Goal: Task Accomplishment & Management: Manage account settings

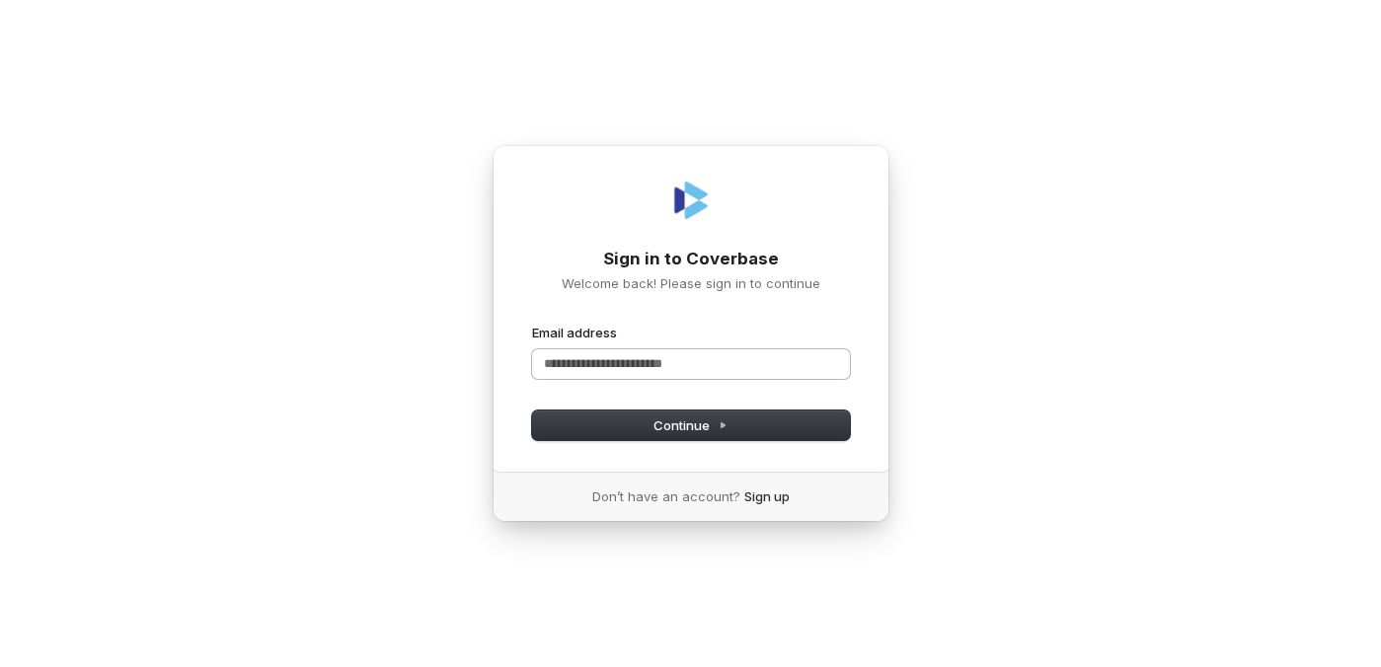
click at [758, 369] on input "Email address" at bounding box center [691, 364] width 318 height 30
type input "****"
click at [0, 667] on com-1password-button at bounding box center [0, 667] width 0 height 0
click at [672, 367] on input "Email address" at bounding box center [691, 364] width 318 height 30
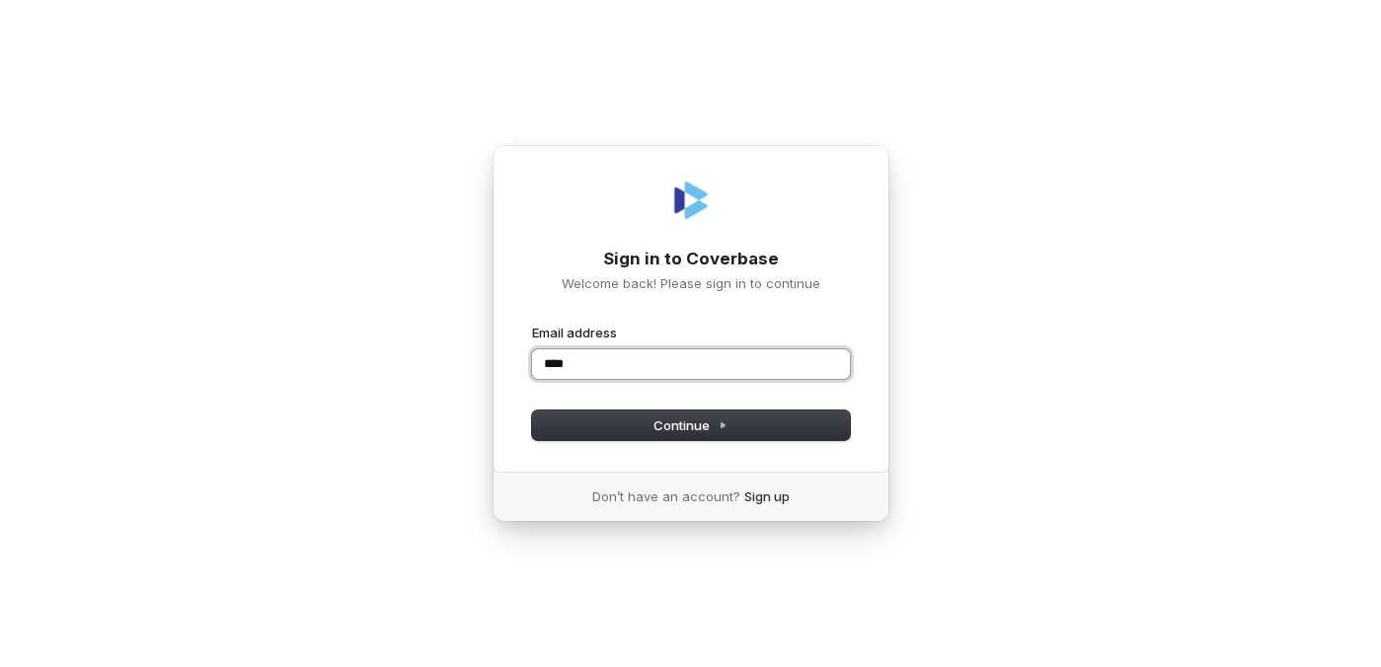
type input "****"
type input "**********"
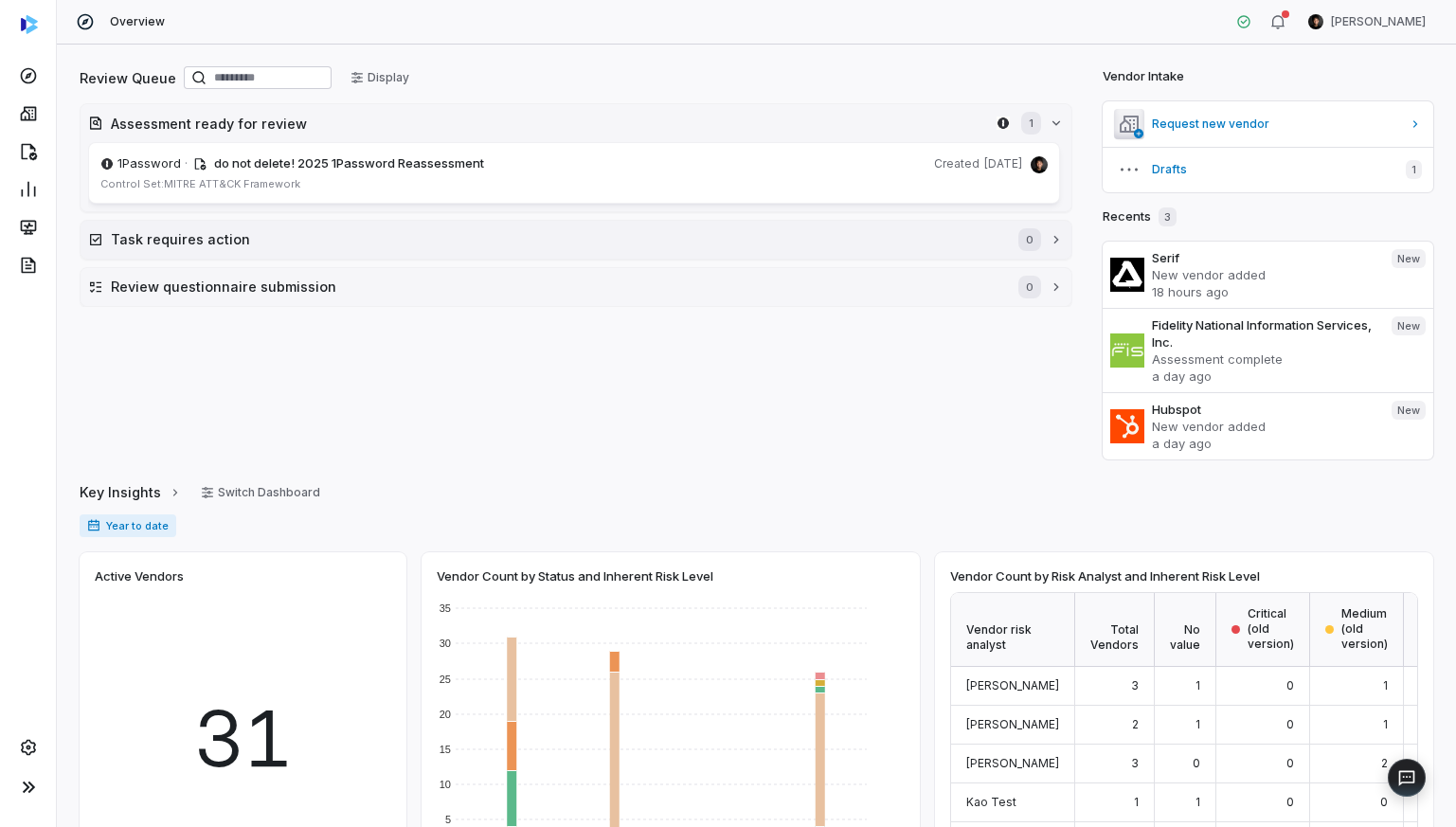
click at [902, 233] on h2 "Task requires action" at bounding box center [555, 239] width 889 height 20
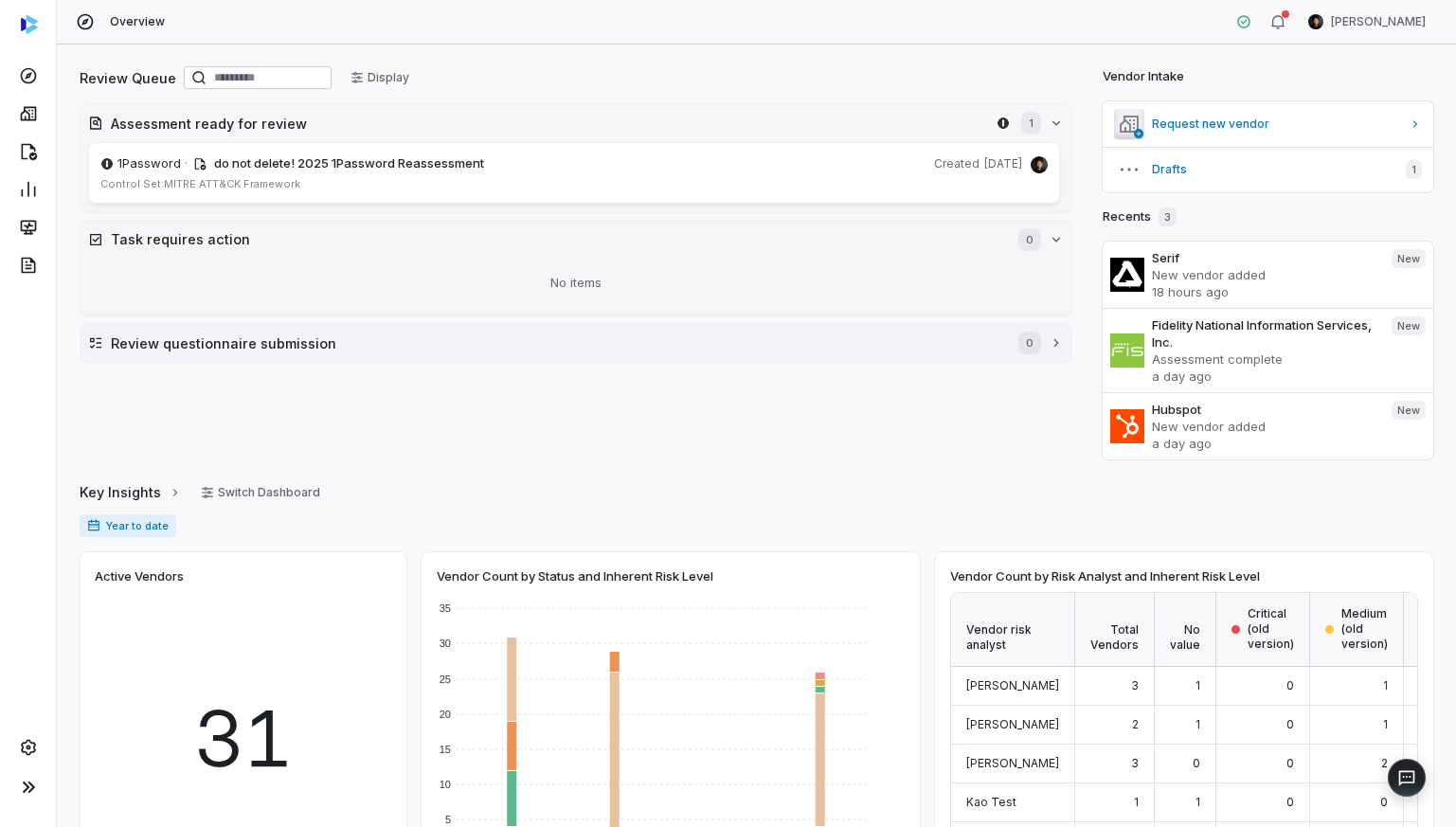
click at [877, 337] on h2 "Review questionnaire submission" at bounding box center [555, 343] width 889 height 20
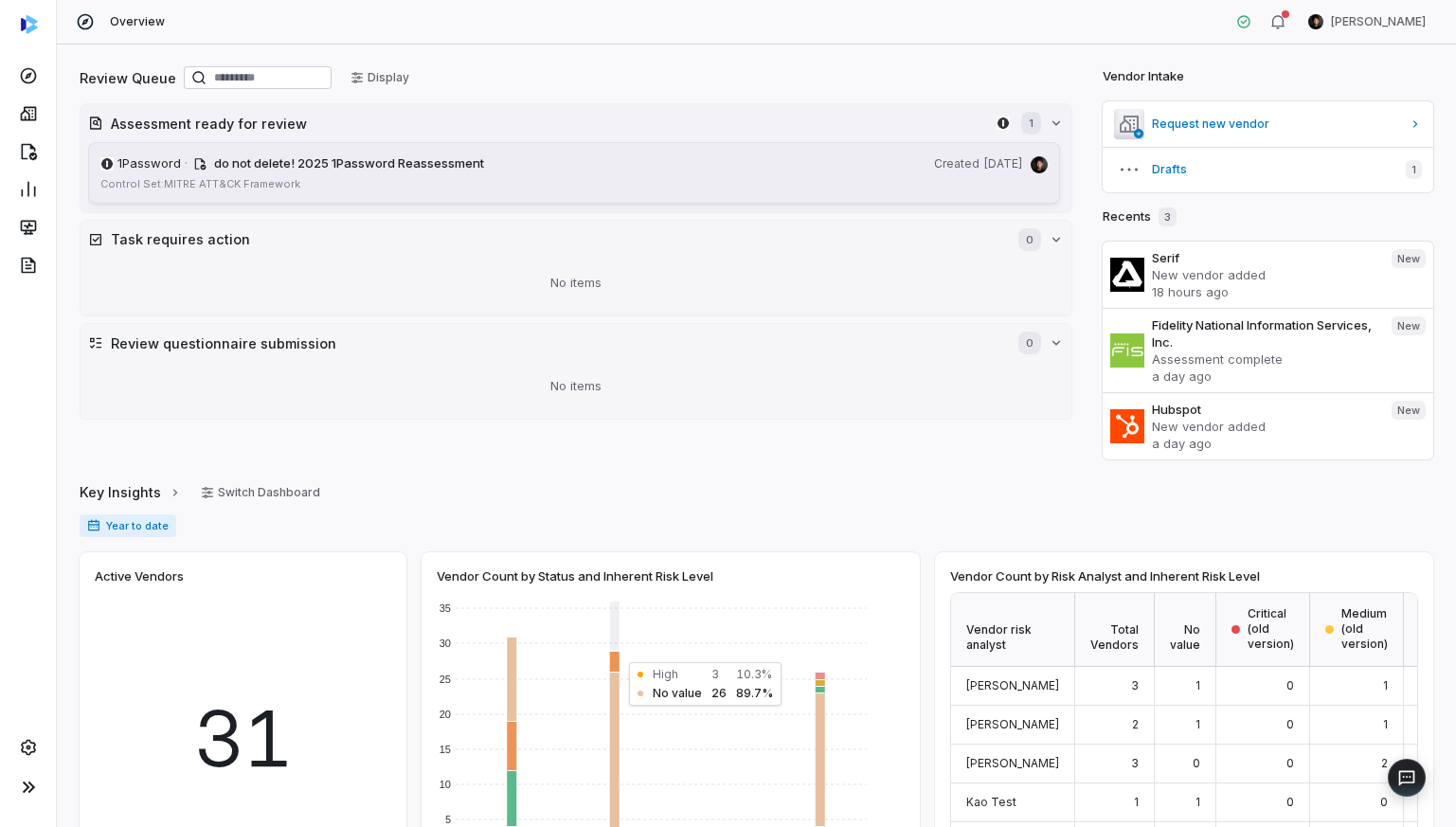
click at [335, 175] on link "1Password · do not delete! 2025 1Password Reassessment Created [DATE] Control S…" at bounding box center [574, 173] width 972 height 61
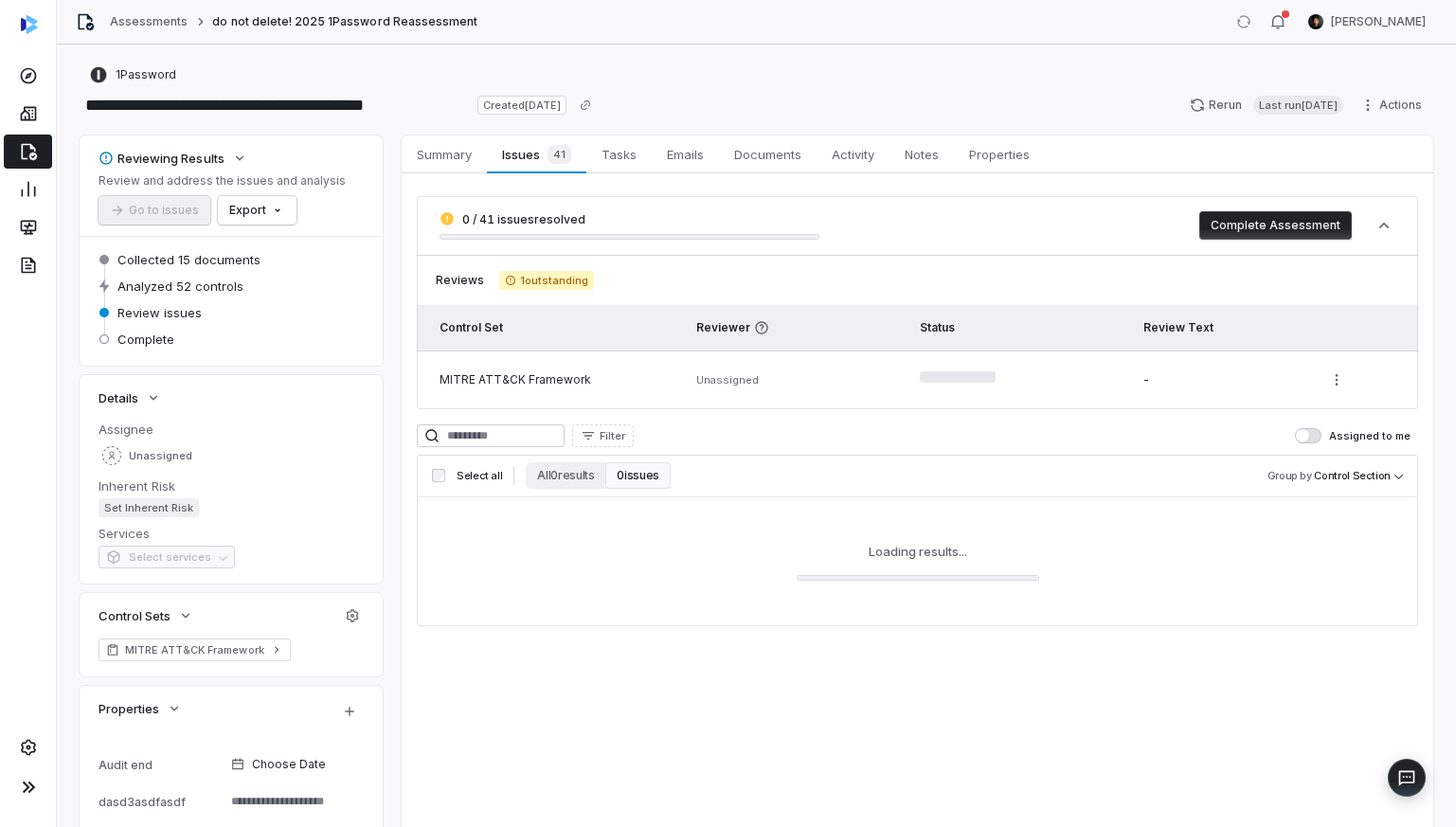
type textarea "*"
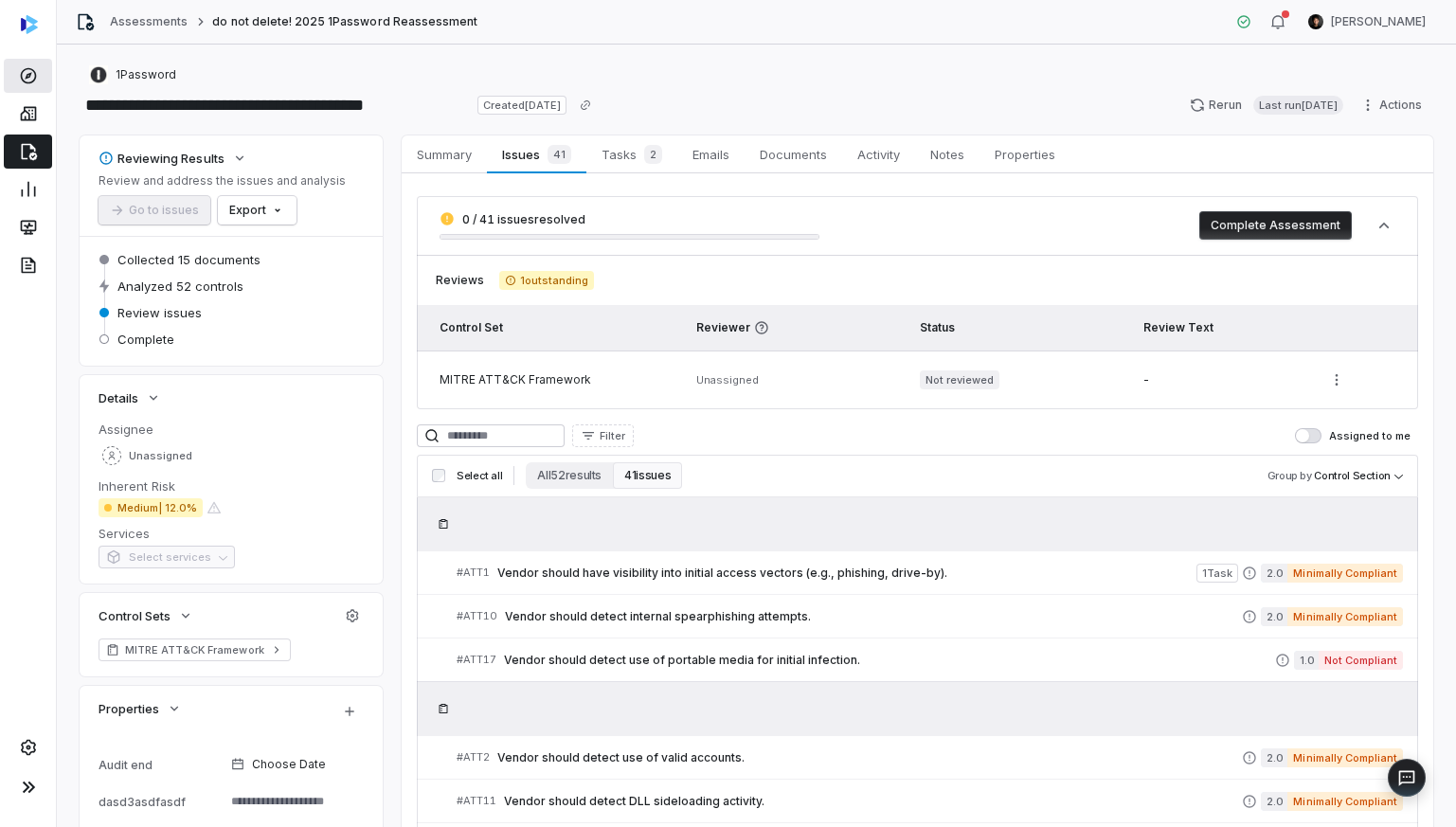
click at [37, 67] on link at bounding box center [28, 76] width 48 height 35
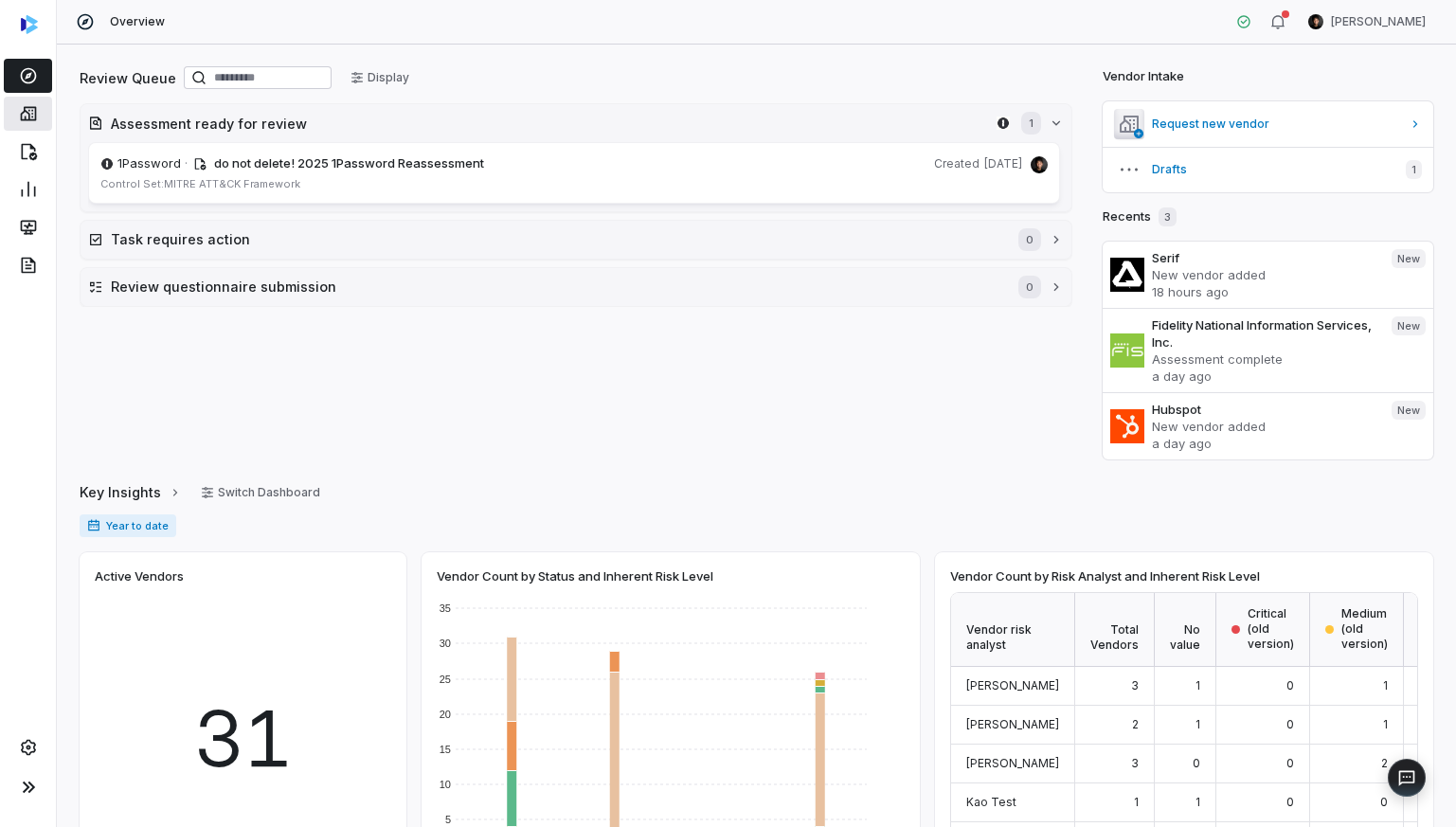
click at [23, 116] on icon at bounding box center [29, 114] width 19 height 19
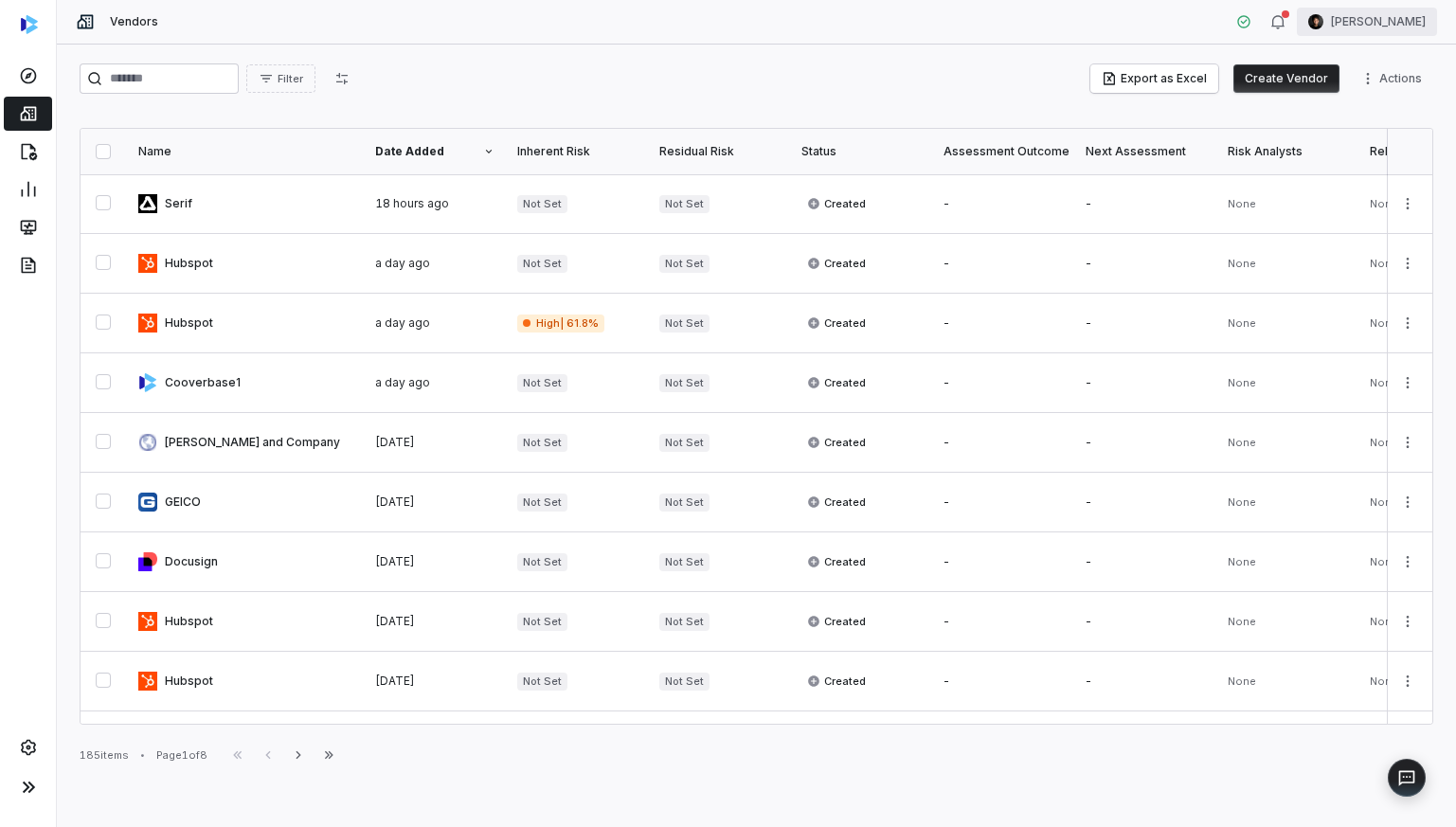
click at [1325, 16] on html "Vendors [PERSON_NAME] Filter Export as Excel Create Vendor Actions Name Date Ad…" at bounding box center [728, 414] width 1456 height 827
click at [1065, 63] on html "Vendors [PERSON_NAME] Filter Export as Excel Create Vendor Actions Name Date Ad…" at bounding box center [728, 414] width 1456 height 827
click at [1325, 76] on html "Vendors [PERSON_NAME] Filter Export as Excel Create Vendor Actions Name Date Ad…" at bounding box center [728, 414] width 1456 height 827
click at [924, 107] on html "Vendors [PERSON_NAME] Filter Export as Excel Create Vendor Actions Name Date Ad…" at bounding box center [728, 414] width 1456 height 827
click at [26, 154] on icon at bounding box center [29, 152] width 19 height 19
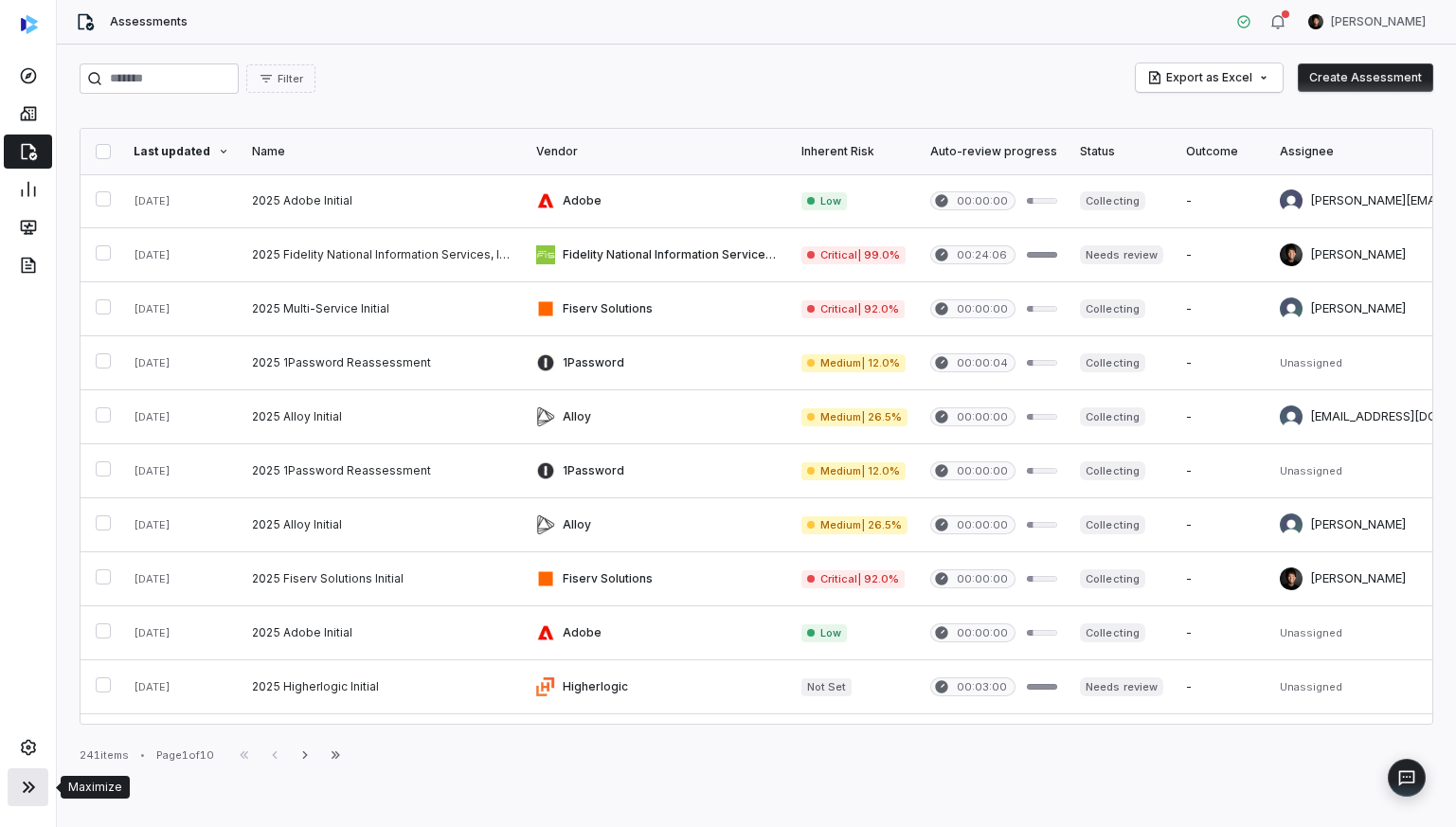
click at [25, 639] on icon at bounding box center [28, 787] width 12 height 12
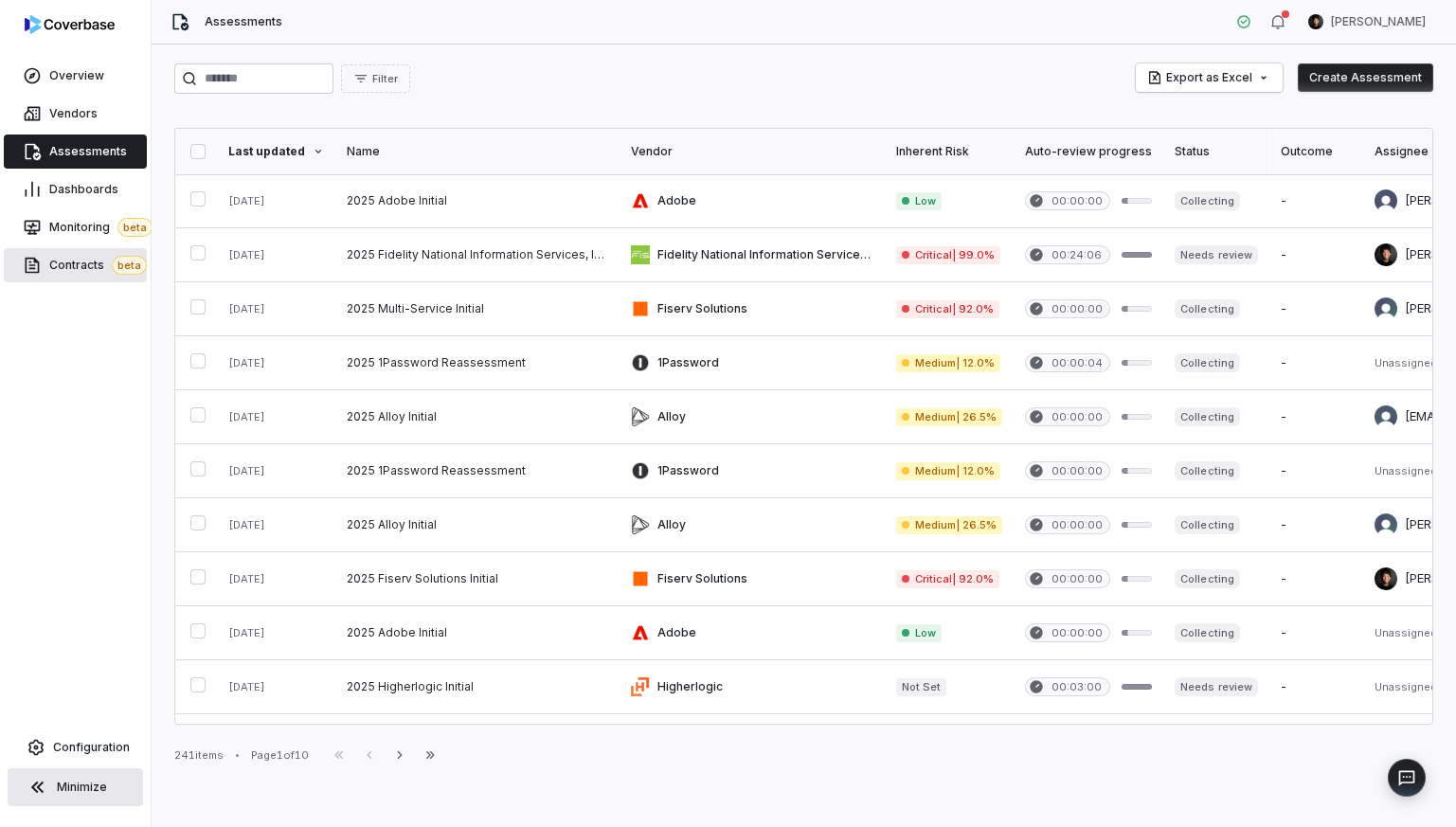
click at [105, 274] on link "Contracts beta" at bounding box center [75, 266] width 143 height 35
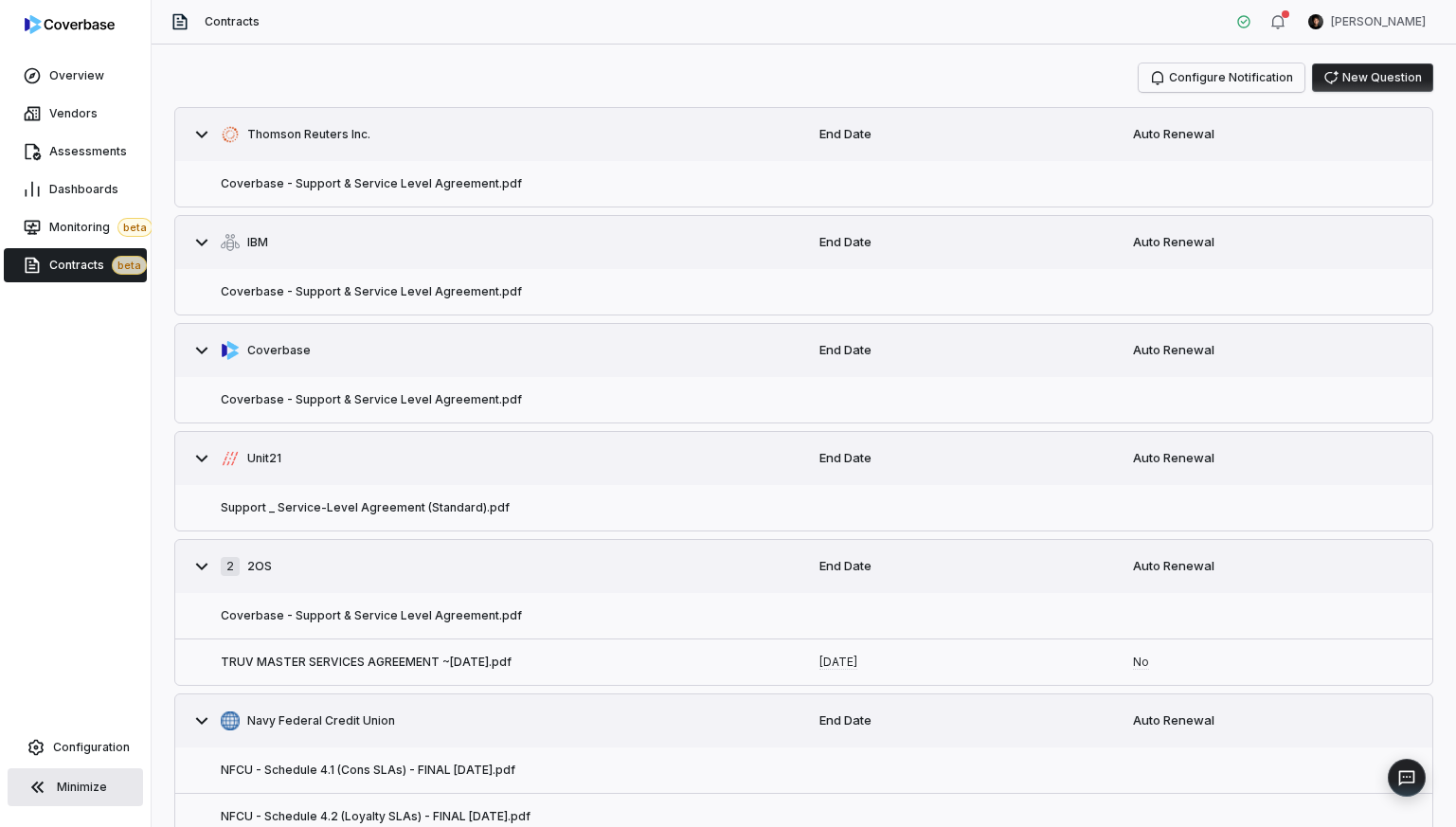
click at [1231, 80] on button "Configure Notification" at bounding box center [1221, 78] width 166 height 29
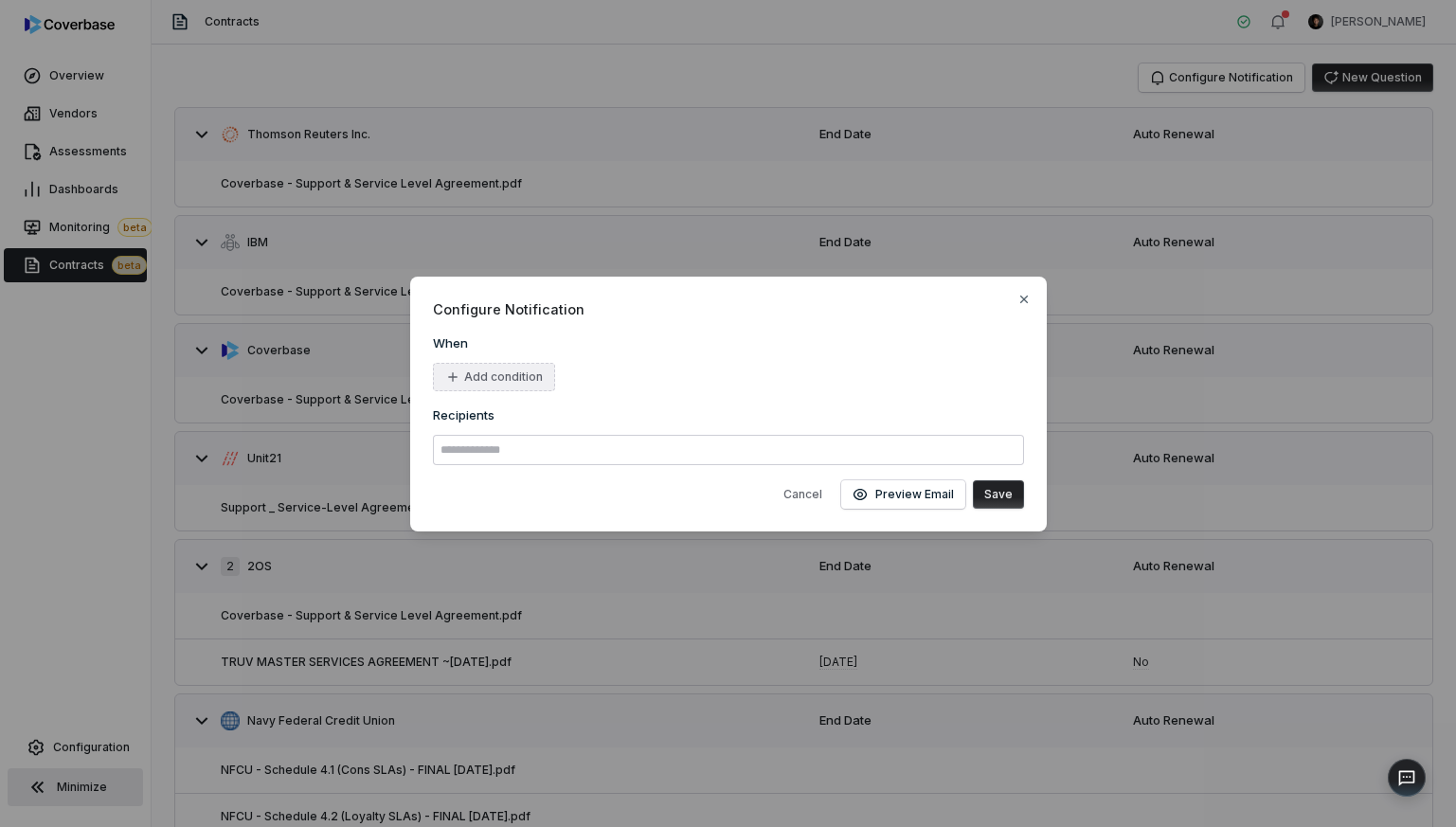
click at [498, 374] on button "Add condition" at bounding box center [493, 377] width 122 height 29
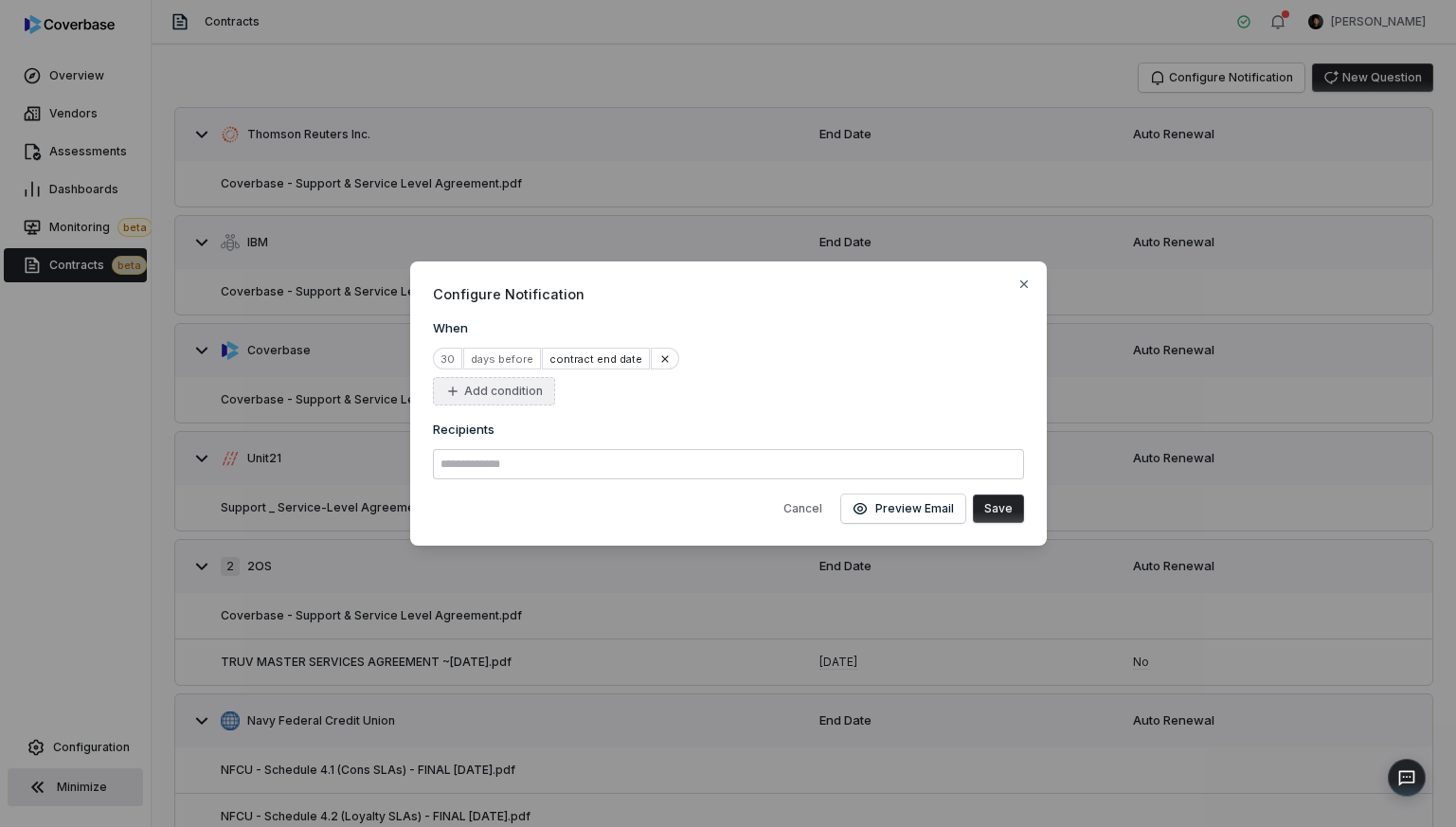
click at [498, 394] on button "Add condition" at bounding box center [493, 391] width 122 height 29
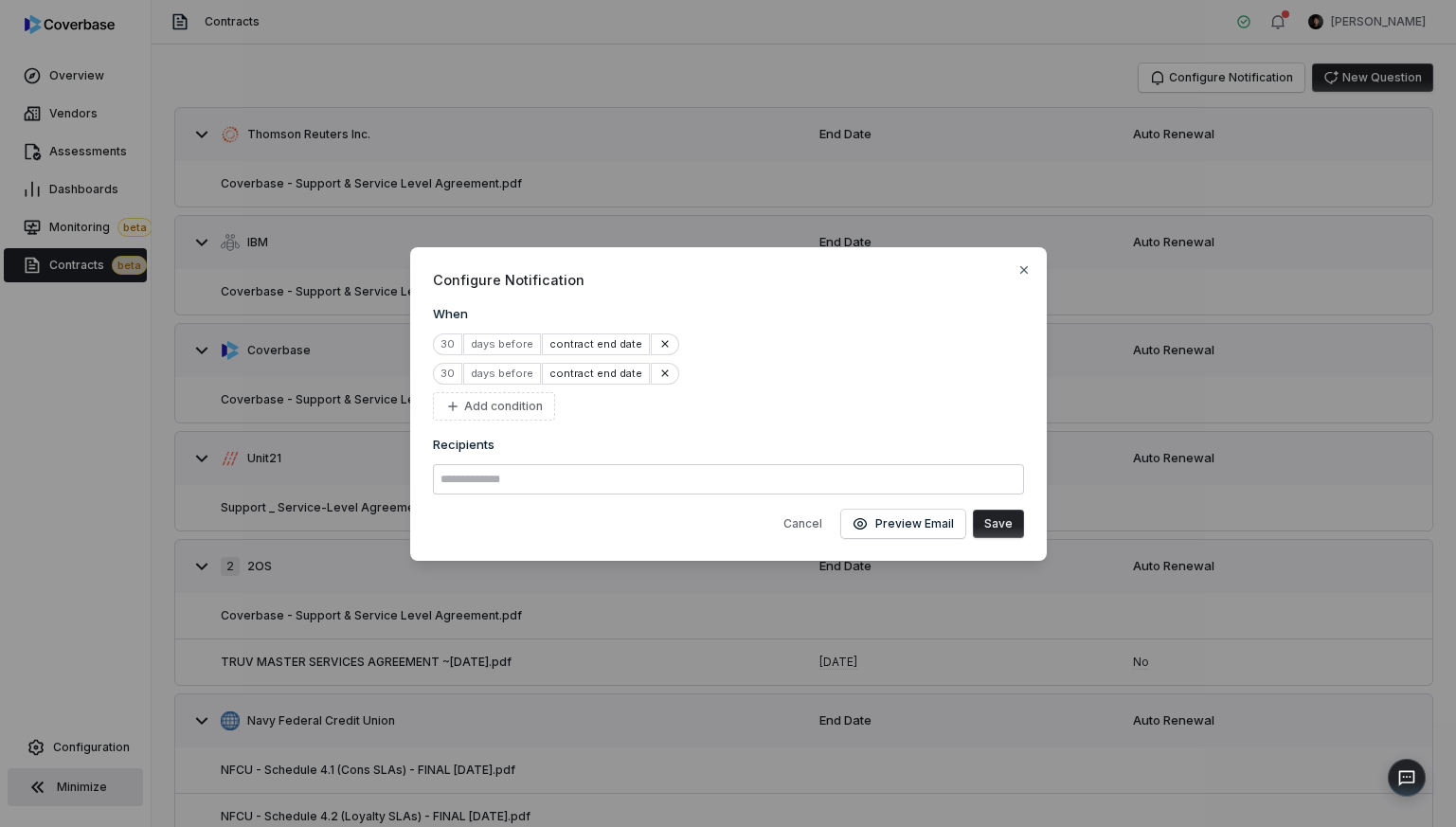
click at [605, 391] on div "30 days before contract end date 30 days before contract end date Add condition" at bounding box center [728, 376] width 591 height 87
click at [605, 381] on div "contract end date" at bounding box center [595, 373] width 108 height 22
click at [811, 303] on div "Configure Notification When 30 days before contract end date 30 days before con…" at bounding box center [728, 404] width 636 height 314
click at [1025, 270] on icon "button" at bounding box center [1024, 270] width 15 height 15
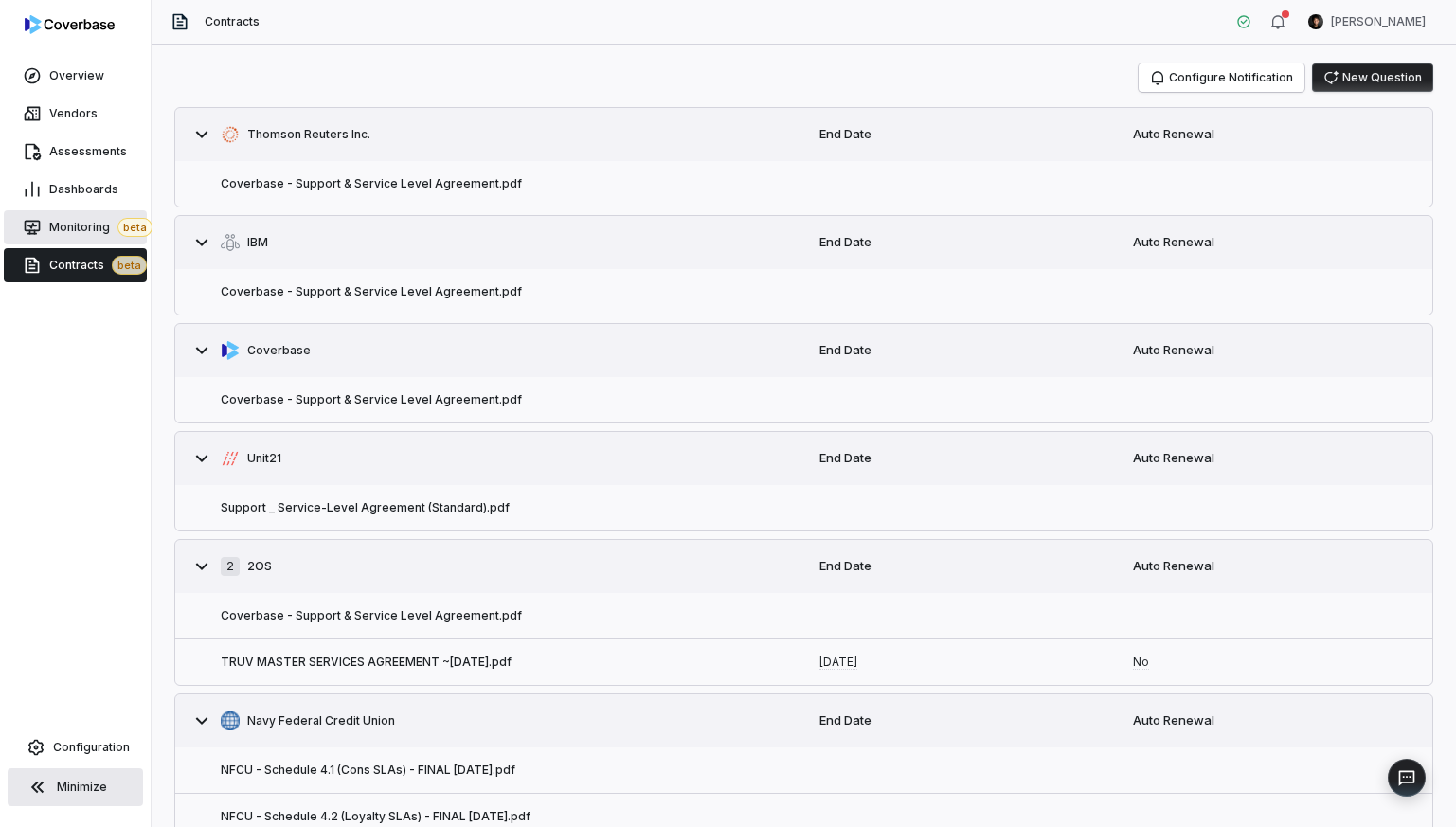
click at [61, 233] on span "Monitoring beta" at bounding box center [101, 227] width 104 height 19
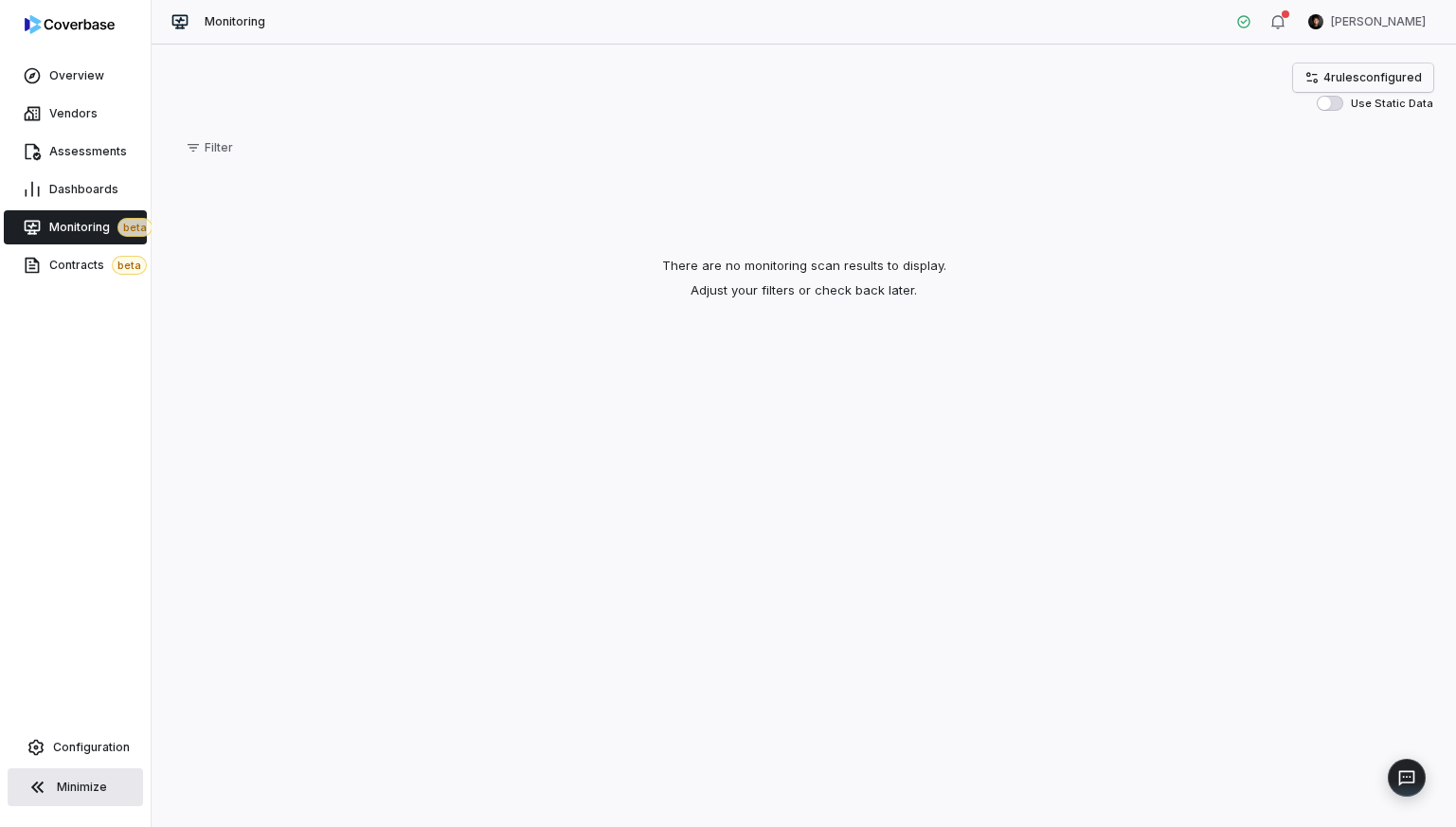
click at [1325, 65] on link "4 rule s configured" at bounding box center [1363, 78] width 140 height 29
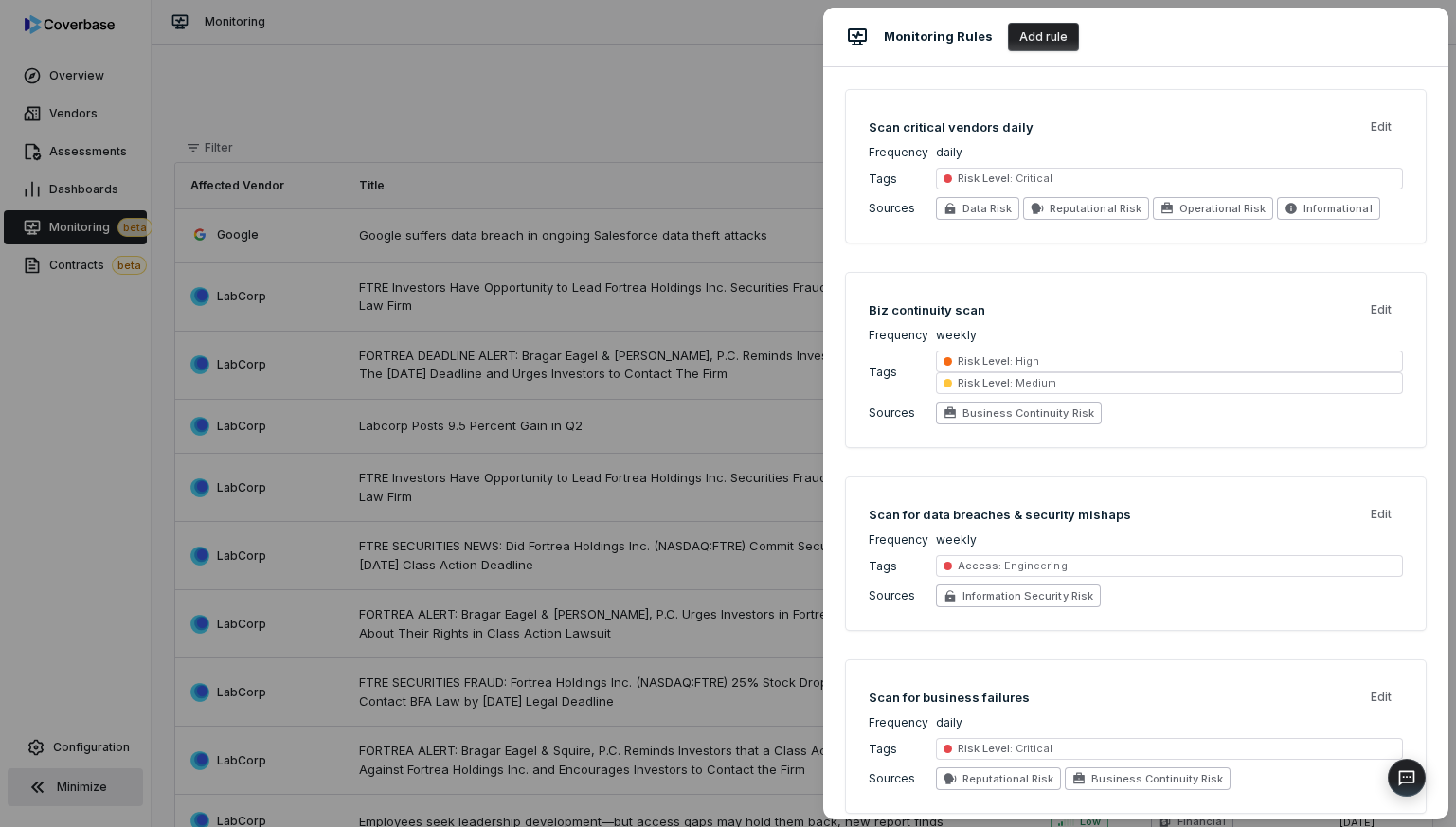
click at [703, 98] on div "Monitoring Rules Add rule Scan critical vendors daily Edit Frequency daily Tags…" at bounding box center [728, 414] width 1456 height 827
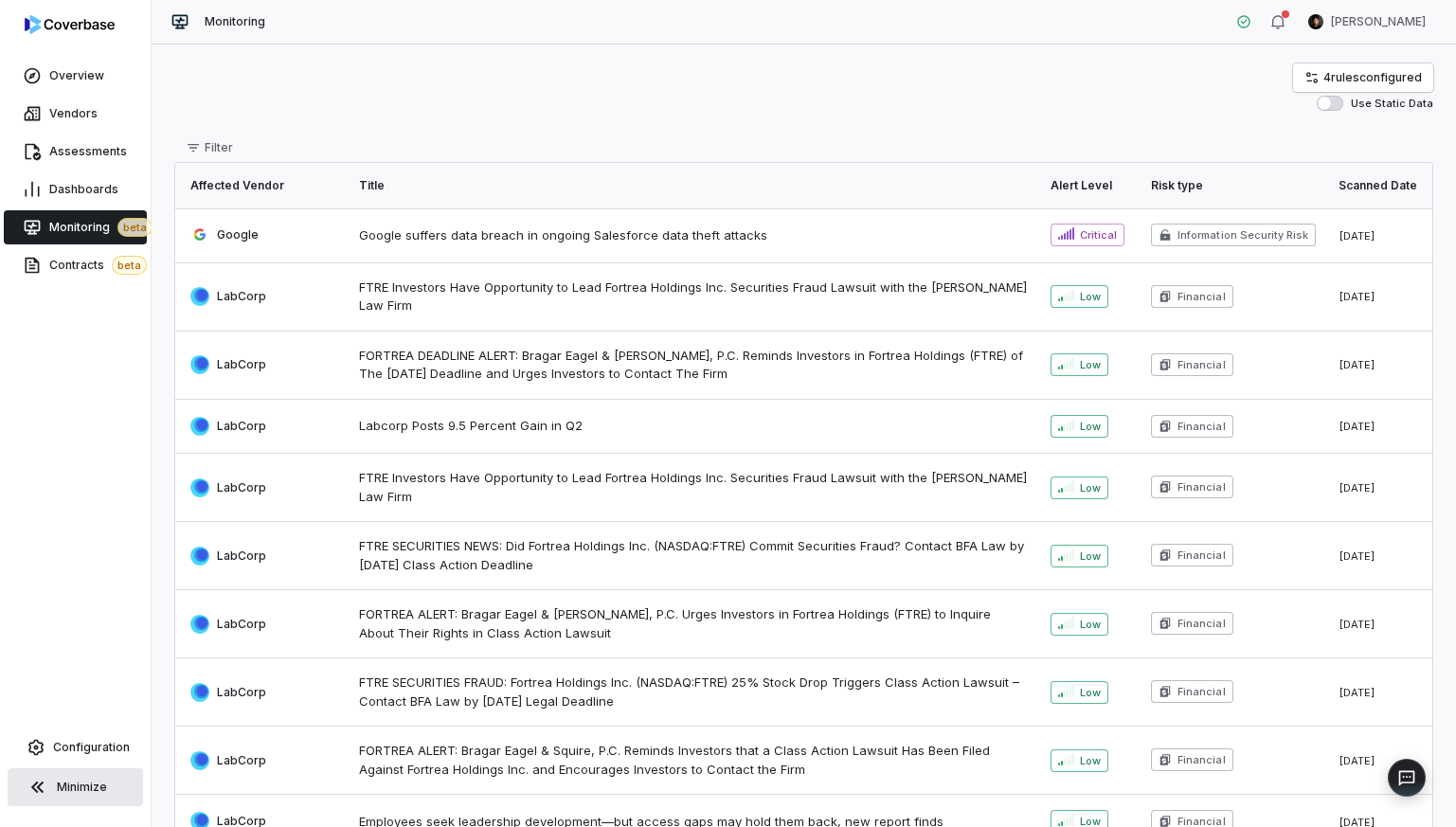
click at [79, 327] on div "Overview Vendors Assessments Dashboards Monitoring beta Contracts beta Configur…" at bounding box center [75, 414] width 151 height 827
click at [72, 311] on div "Overview Vendors Assessments Dashboards Monitoring beta Contracts beta Configur…" at bounding box center [75, 414] width 151 height 827
